Goal: Task Accomplishment & Management: Use online tool/utility

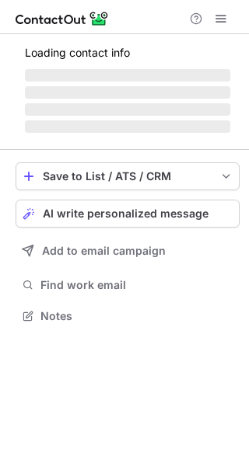
scroll to position [306, 249]
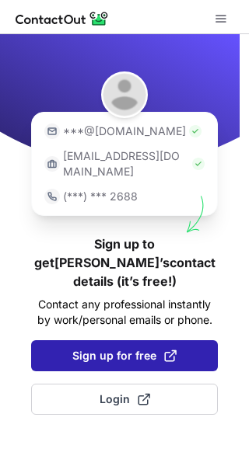
click at [164, 350] on span at bounding box center [170, 356] width 12 height 12
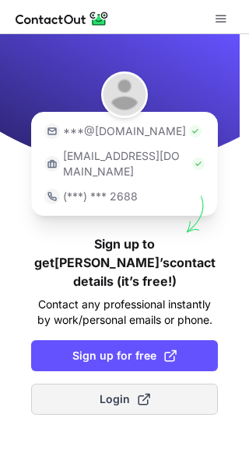
click at [127, 392] on span "Login" at bounding box center [124, 400] width 51 height 16
